Goal: Information Seeking & Learning: Find specific fact

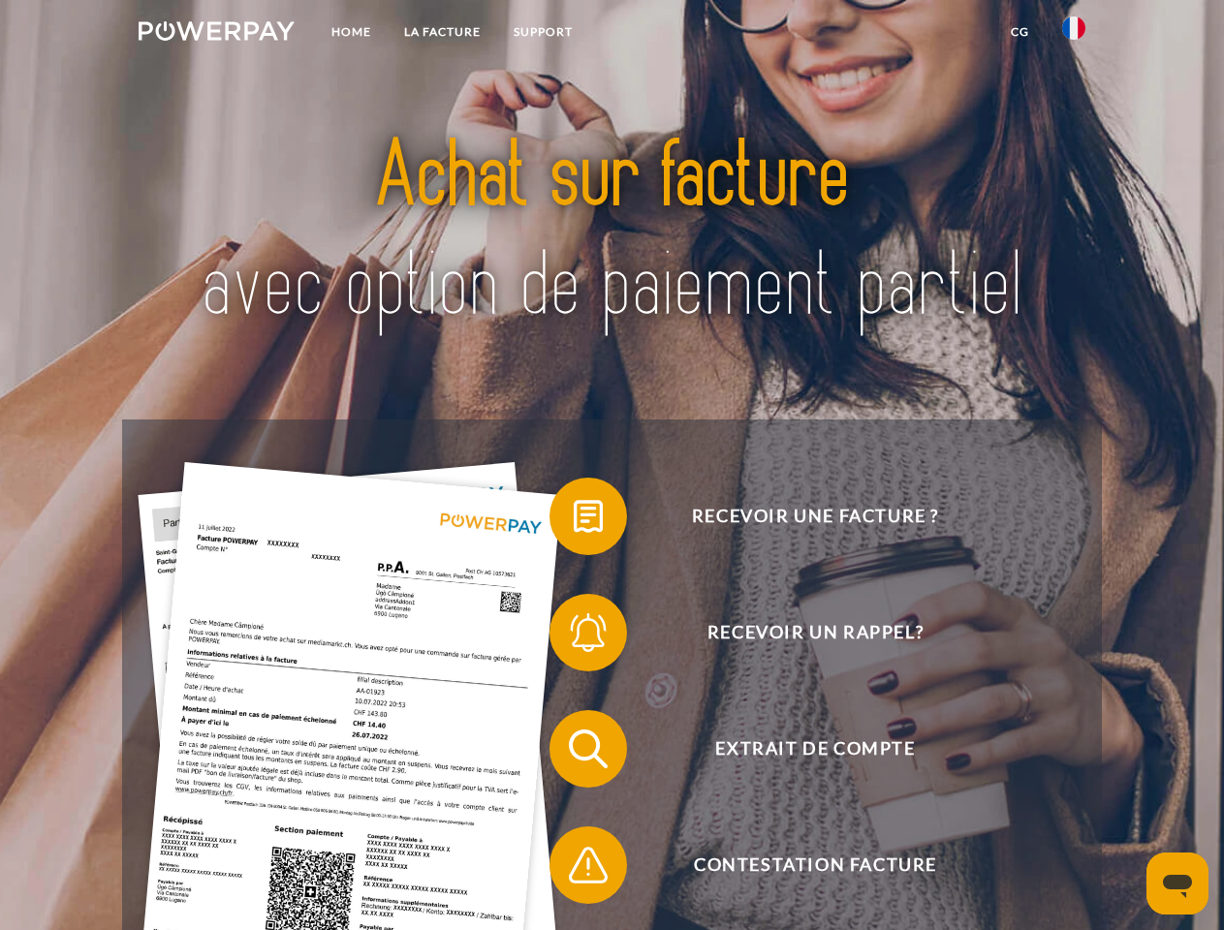
click at [216, 34] on img at bounding box center [217, 30] width 156 height 19
click at [1073, 34] on img at bounding box center [1073, 27] width 23 height 23
click at [1019, 32] on link "CG" at bounding box center [1019, 32] width 51 height 35
click at [574, 520] on span at bounding box center [559, 516] width 97 height 97
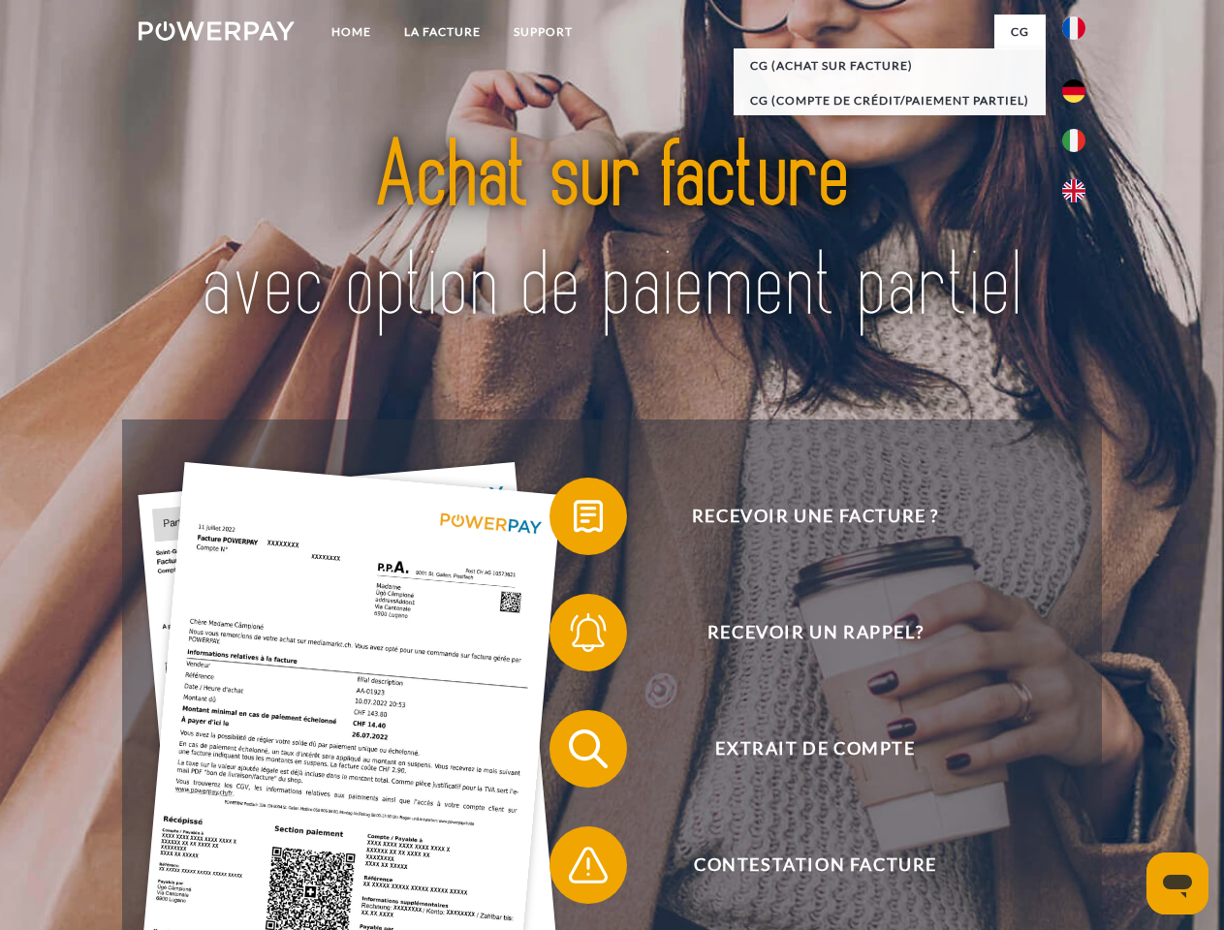
click at [574, 637] on span at bounding box center [559, 632] width 97 height 97
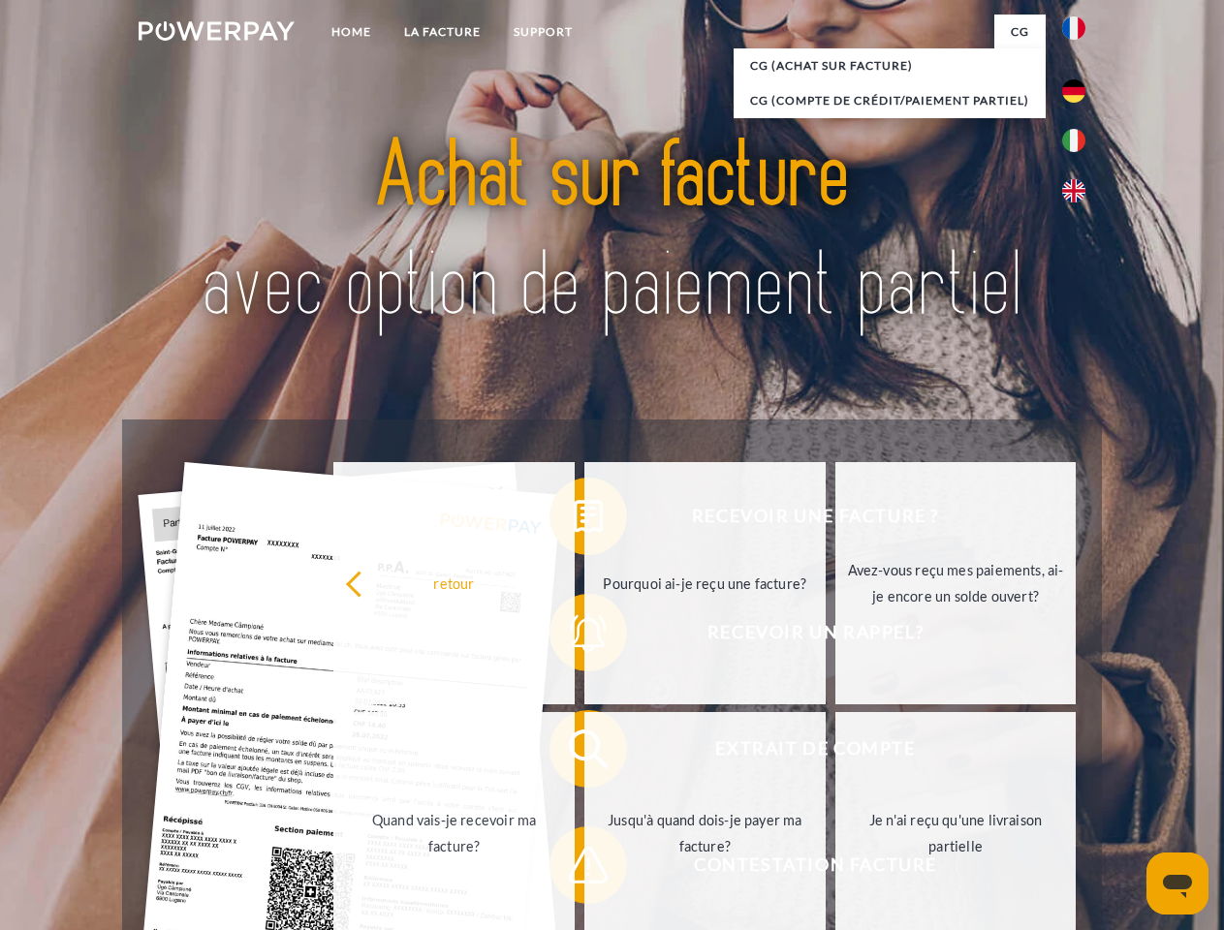
click at [584, 753] on link "Jusqu'à quand dois-je payer ma facture?" at bounding box center [704, 833] width 241 height 242
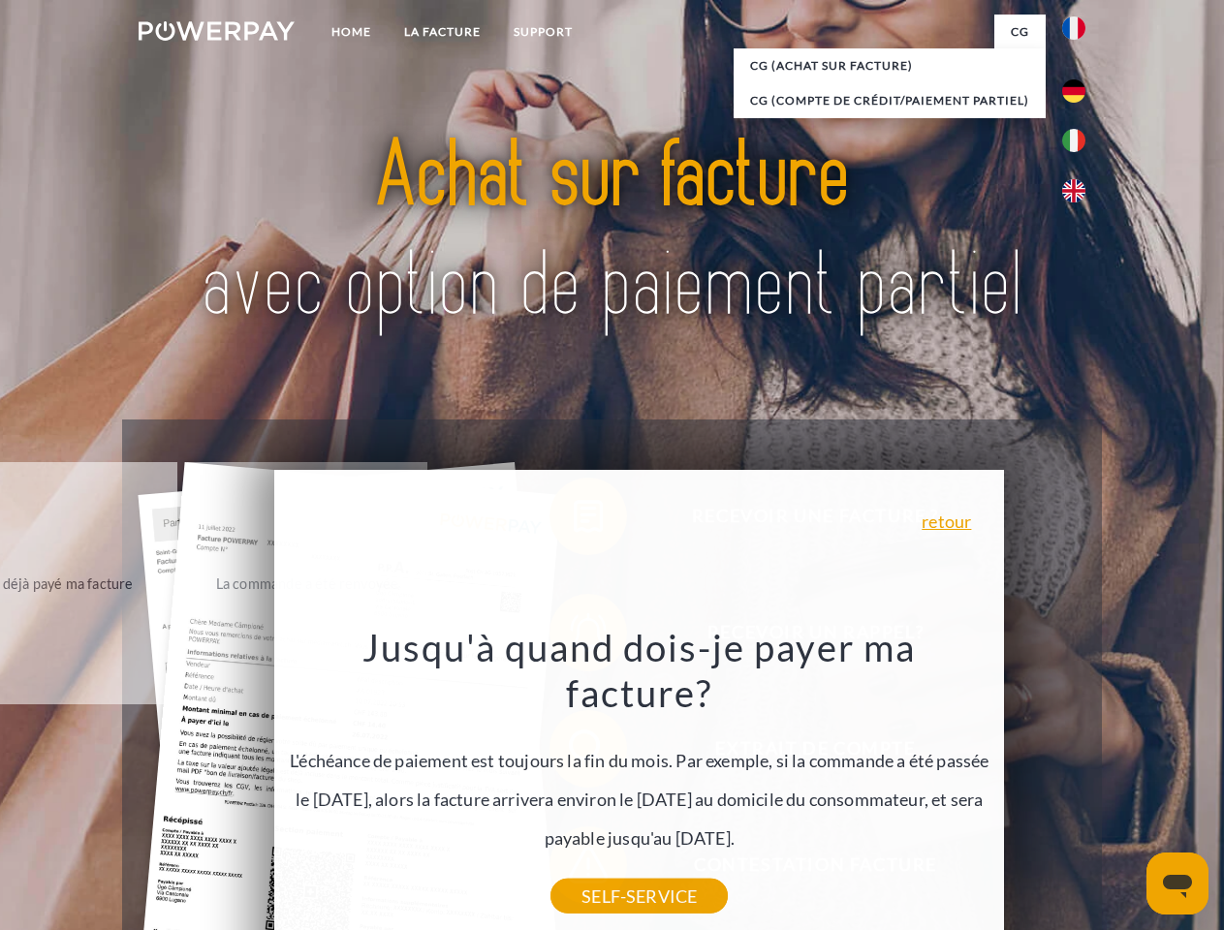
click at [1177, 884] on icon "Ouvrir la fenêtre de messagerie" at bounding box center [1177, 886] width 29 height 23
